Goal: Information Seeking & Learning: Learn about a topic

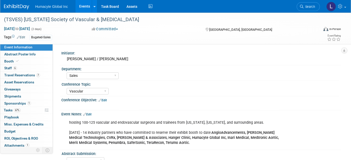
select select "Sales"
select select "Vascular"
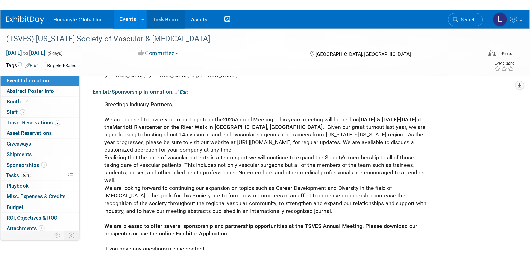
scroll to position [363, 0]
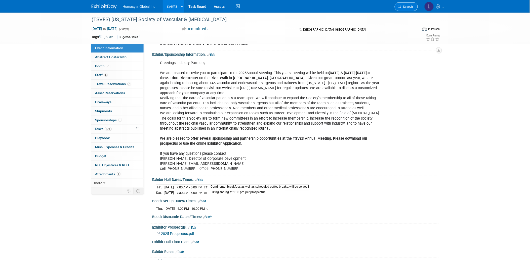
click at [351, 10] on link "Search" at bounding box center [406, 6] width 23 height 9
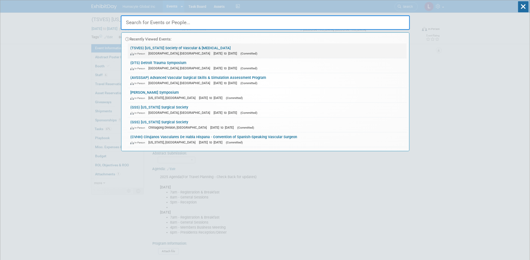
click at [162, 46] on link "(TSVES) [US_STATE] Society of Vascular & [MEDICAL_DATA] In-Person [GEOGRAPHIC_D…" at bounding box center [267, 51] width 279 height 15
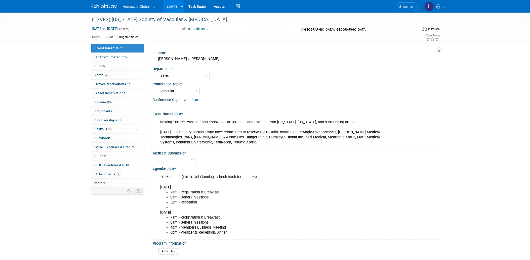
select select "Sales"
select select "Vascular"
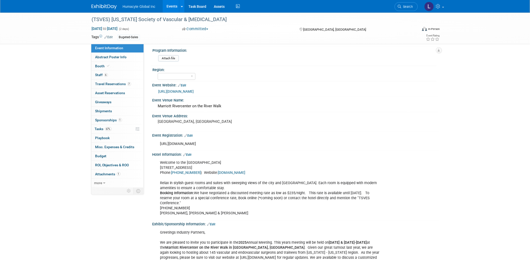
scroll to position [195, 0]
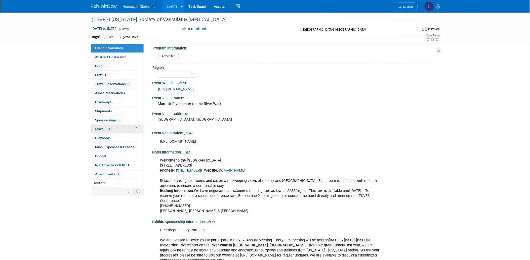
click at [98, 128] on span "Tasks 67%" at bounding box center [103, 129] width 17 height 4
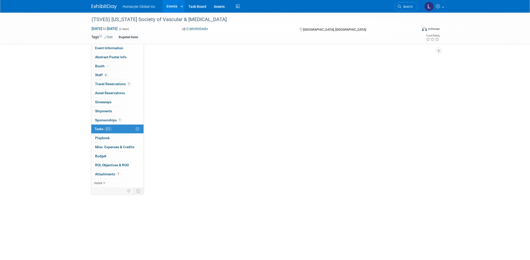
scroll to position [0, 0]
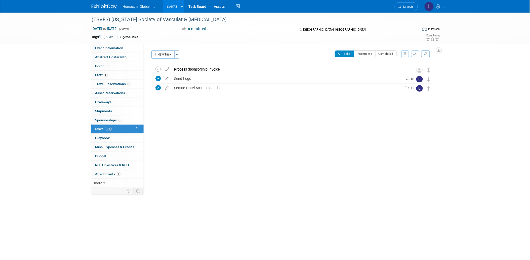
click at [129, 28] on span "(2 days)" at bounding box center [124, 28] width 11 height 3
click at [107, 28] on span "to" at bounding box center [104, 29] width 5 height 4
select select "10"
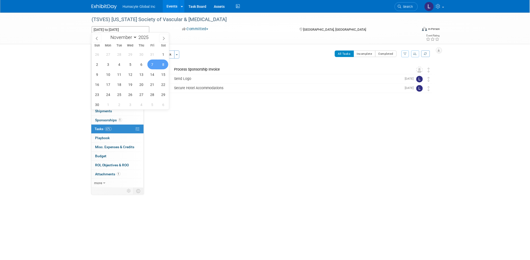
click at [16, 166] on div "(TSVES) Texas Society of Vascular & Endovascular Surgery Nov 7, 2025 to Nov 8, …" at bounding box center [265, 115] width 530 height 205
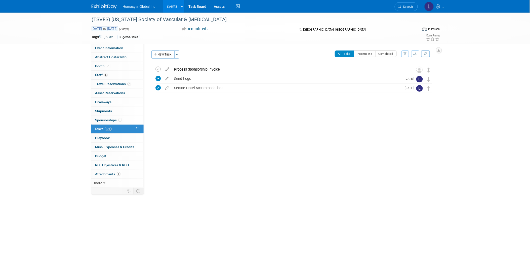
click at [105, 28] on span "Nov 7, 2025 to Nov 8, 2025" at bounding box center [105, 28] width 26 height 5
click at [76, 104] on div "(TSVES) Texas Society of Vascular & Endovascular Surgery Nov 7, 2025 to Nov 8, …" at bounding box center [265, 115] width 530 height 205
click at [71, 210] on div "(TSVES) Texas Society of Vascular & Endovascular Surgery Nov 7, 2025 to Nov 8, …" at bounding box center [265, 115] width 530 height 205
click at [101, 184] on span "more" at bounding box center [98, 183] width 8 height 4
click at [99, 120] on span "Sponsorships 1" at bounding box center [108, 120] width 27 height 4
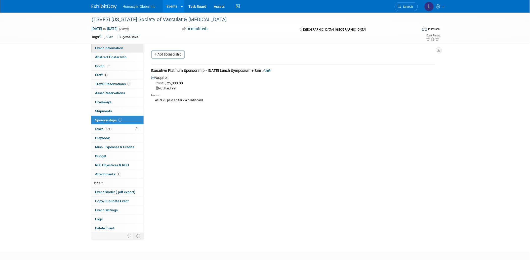
click at [101, 47] on span "Event Information" at bounding box center [109, 48] width 28 height 4
select select "Sales"
select select "Vascular"
